Goal: Transaction & Acquisition: Download file/media

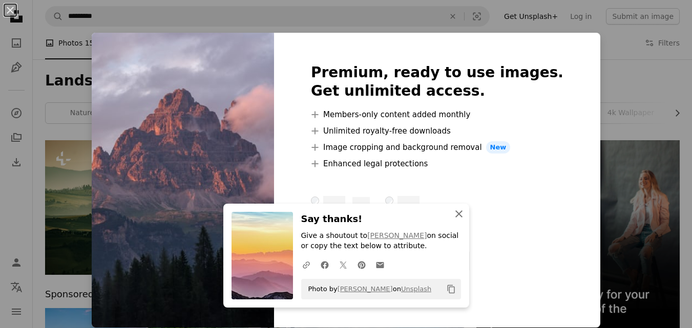
scroll to position [871, 0]
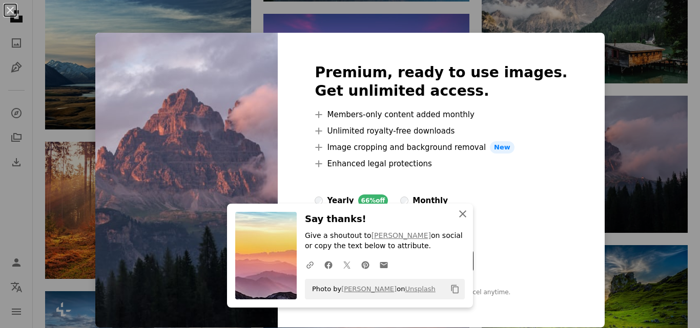
click at [460, 213] on icon "button" at bounding box center [462, 214] width 7 height 7
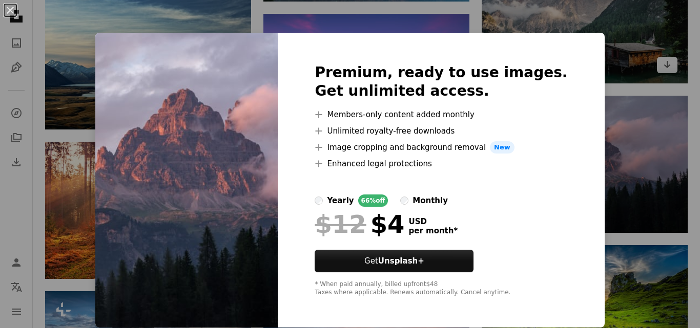
click at [610, 54] on div "An X shape Premium, ready to use images. Get unlimited access. A plus sign Memb…" at bounding box center [350, 164] width 700 height 328
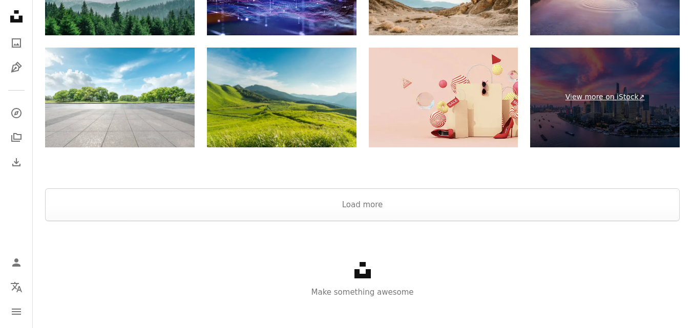
scroll to position [1522, 0]
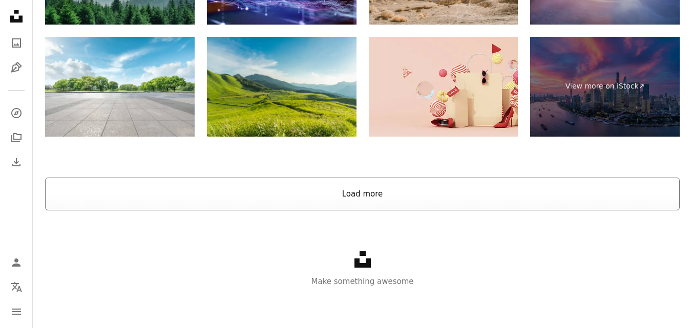
click at [362, 193] on button "Load more" at bounding box center [362, 194] width 635 height 33
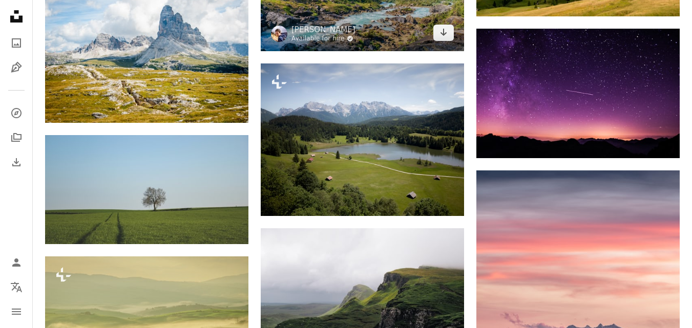
scroll to position [1981, 0]
